Goal: Transaction & Acquisition: Download file/media

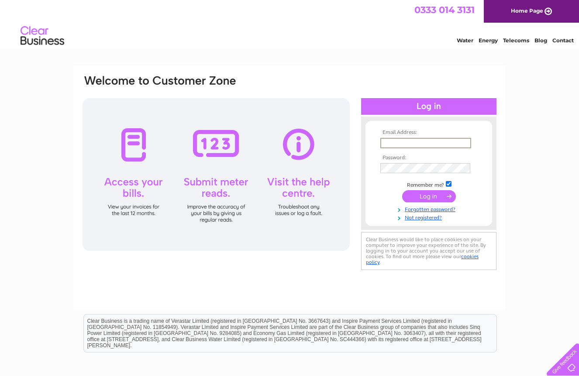
type input "kate@pivovar.co.uk"
click at [429, 196] on input "submit" at bounding box center [429, 196] width 54 height 12
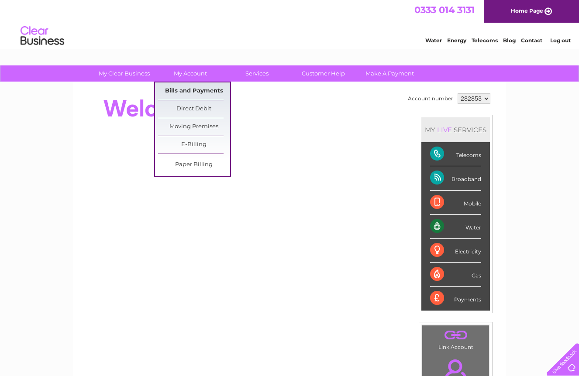
click at [188, 90] on link "Bills and Payments" at bounding box center [194, 91] width 72 height 17
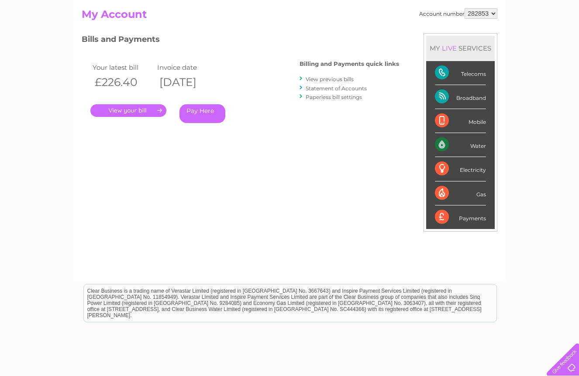
scroll to position [89, 0]
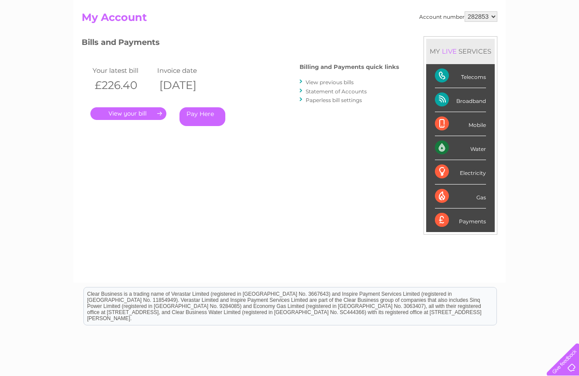
click at [331, 83] on link "View previous bills" at bounding box center [330, 82] width 48 height 7
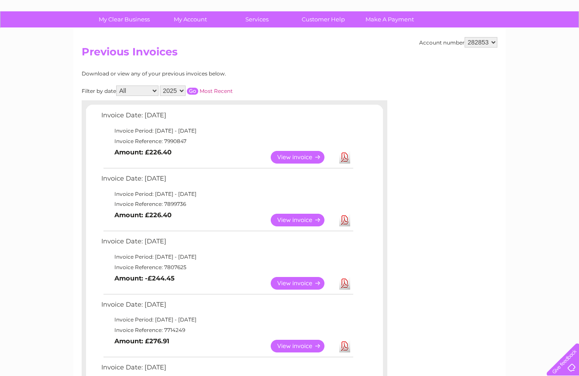
scroll to position [55, 0]
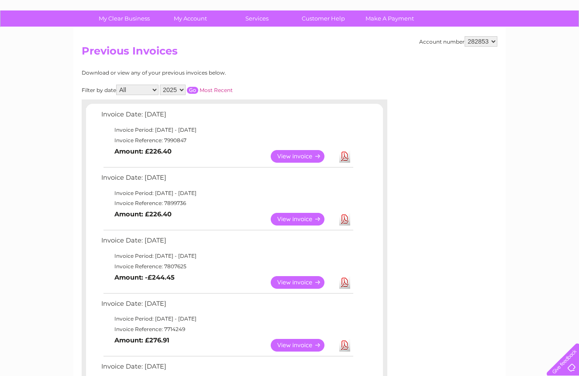
click at [305, 156] on link "View" at bounding box center [303, 156] width 64 height 13
click at [347, 214] on link "Download" at bounding box center [344, 219] width 11 height 13
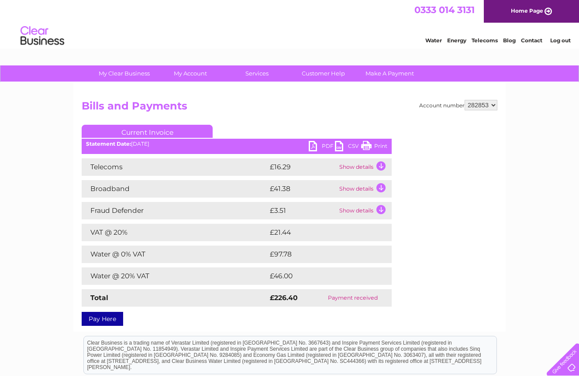
click at [326, 142] on link "PDF" at bounding box center [322, 147] width 26 height 13
